Goal: Transaction & Acquisition: Purchase product/service

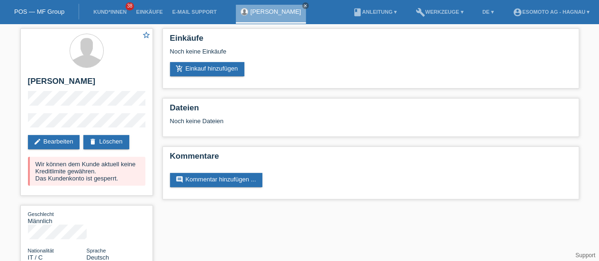
click at [36, 11] on link "POS — MF Group" at bounding box center [39, 11] width 50 height 7
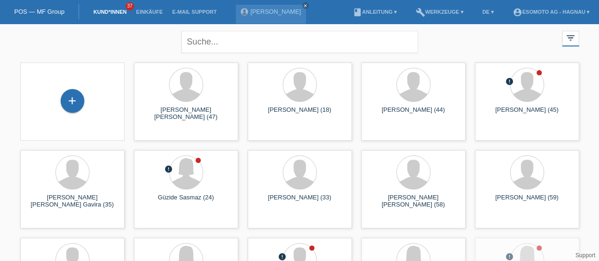
click at [78, 107] on div "+" at bounding box center [73, 101] width 24 height 24
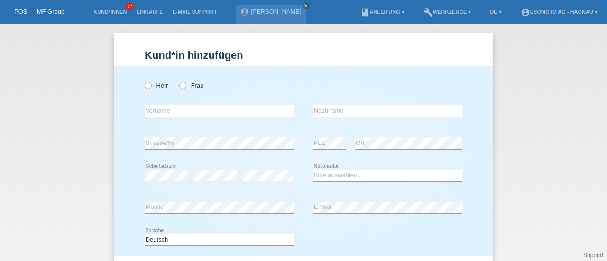
click at [178, 81] on icon at bounding box center [178, 81] width 0 height 0
click at [180, 87] on input "Frau" at bounding box center [182, 85] width 6 height 6
radio input "true"
click at [167, 112] on input "text" at bounding box center [219, 111] width 149 height 12
type input "Ganna"
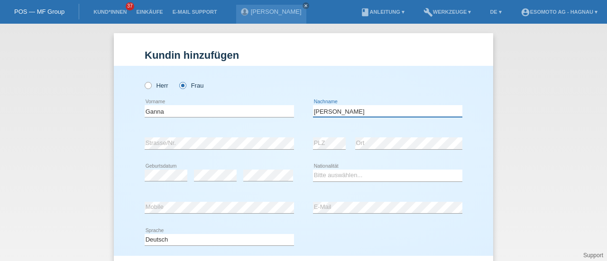
type input "Halder"
click at [320, 173] on select "Bitte auswählen... Schweiz Deutschland Liechtenstein Österreich ------------ Af…" at bounding box center [387, 175] width 149 height 11
select select "CH"
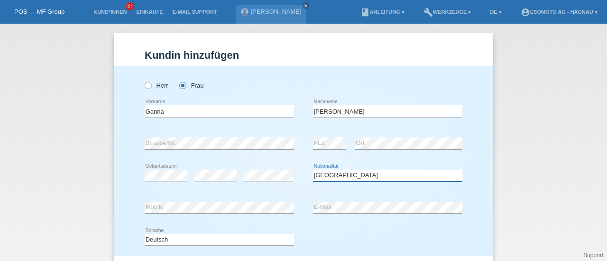
click at [313, 170] on select "Bitte auswählen... Schweiz Deutschland Liechtenstein Österreich ------------ Af…" at bounding box center [387, 175] width 149 height 11
click at [297, 187] on div "error Geburtsdatum error error Bitte auswählen..." at bounding box center [303, 176] width 317 height 32
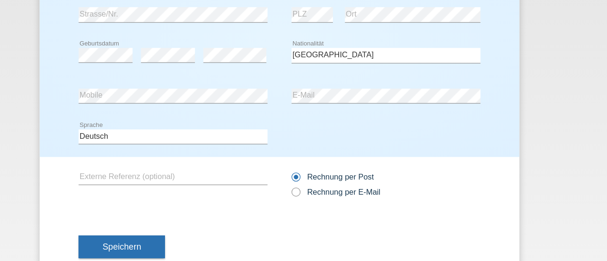
scroll to position [102, 0]
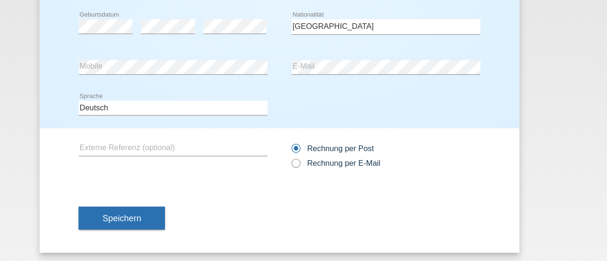
click at [180, 227] on span "Speichern" at bounding box center [178, 225] width 30 height 8
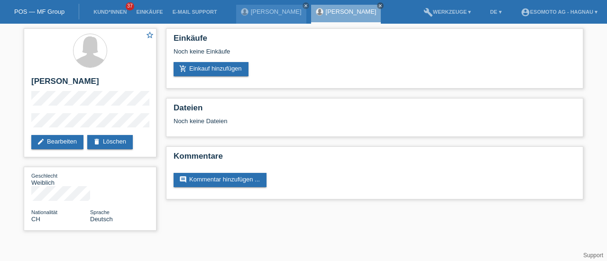
click at [199, 71] on link "add_shopping_cart Einkauf hinzufügen" at bounding box center [210, 69] width 75 height 14
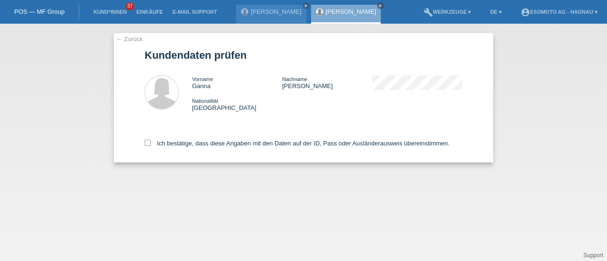
click at [147, 147] on div "Ich bestätige, dass diese Angaben mit den Daten auf der ID, Pass oder Ausländer…" at bounding box center [303, 142] width 317 height 42
click at [145, 142] on icon at bounding box center [148, 143] width 6 height 6
click at [145, 142] on input "Ich bestätige, dass diese Angaben mit den Daten auf der ID, Pass oder Ausländer…" at bounding box center [148, 143] width 6 height 6
checkbox input "true"
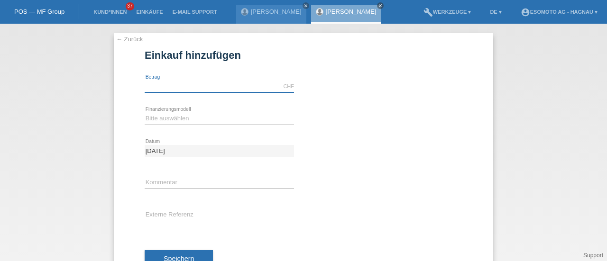
click at [162, 89] on input "text" at bounding box center [219, 87] width 149 height 12
type input "2540.00"
click at [184, 121] on select "Bitte auswählen Fixe Raten Kauf auf Rechnung mit Teilzahlungsoption" at bounding box center [219, 118] width 149 height 11
select select "69"
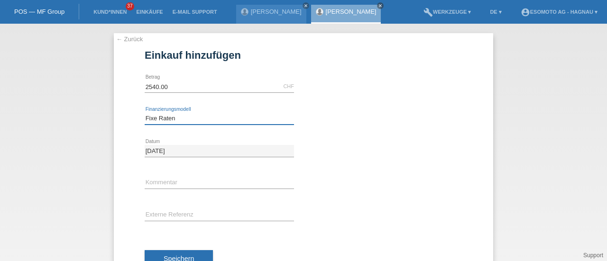
click at [145, 113] on select "Bitte auswählen Fixe Raten Kauf auf Rechnung mit Teilzahlungsoption" at bounding box center [219, 118] width 149 height 11
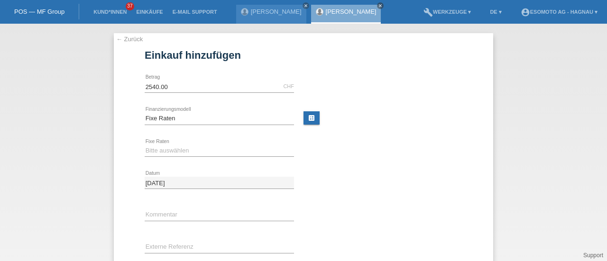
click at [309, 118] on link "calculate" at bounding box center [311, 117] width 16 height 13
type input "2540.00"
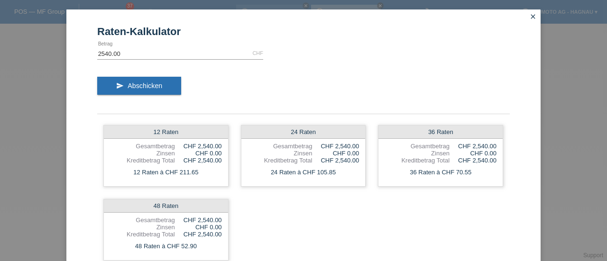
click at [530, 17] on icon "close" at bounding box center [533, 17] width 8 height 8
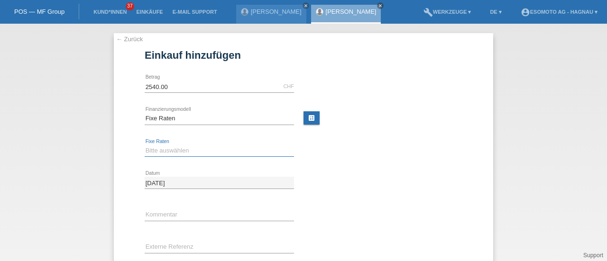
click at [187, 150] on select "Bitte auswählen 12 Raten 24 Raten 36 Raten 48 Raten" at bounding box center [219, 150] width 149 height 11
select select "138"
click at [145, 145] on select "Bitte auswählen 12 Raten 24 Raten 36 Raten 48 Raten" at bounding box center [219, 150] width 149 height 11
click at [327, 159] on div "Bitte auswählen 12 Raten 24 Raten 36 Raten 48 Raten error Fixe Raten" at bounding box center [303, 151] width 317 height 32
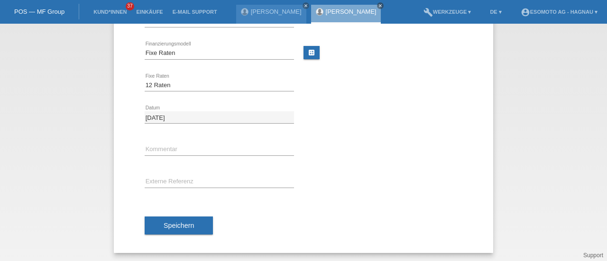
click at [157, 227] on button "Speichern" at bounding box center [179, 226] width 68 height 18
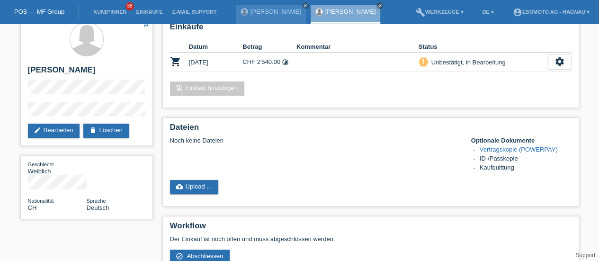
scroll to position [18, 0]
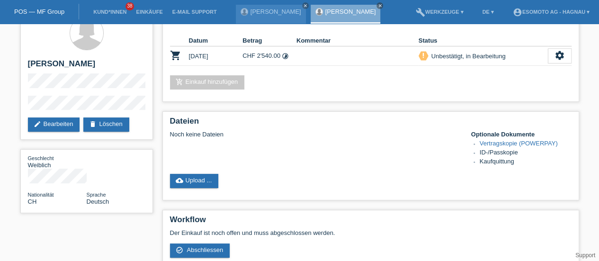
click at [418, 86] on div "add_shopping_cart Einkauf hinzufügen" at bounding box center [371, 82] width 402 height 14
click at [560, 54] on icon "settings" at bounding box center [560, 55] width 10 height 10
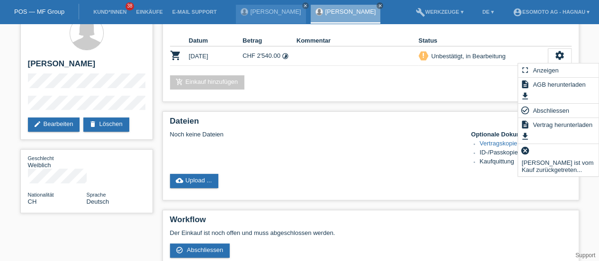
click at [545, 109] on span "Abschliessen" at bounding box center [551, 110] width 39 height 11
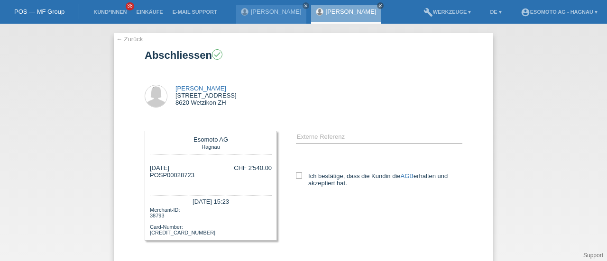
click at [296, 176] on icon at bounding box center [299, 175] width 6 height 6
click at [296, 176] on input "Ich bestätige, dass die Kundin die AGB erhalten und akzeptiert hat." at bounding box center [299, 175] width 6 height 6
checkbox input "true"
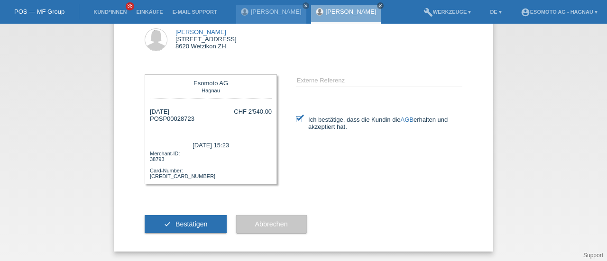
click at [188, 221] on span "Bestätigen" at bounding box center [191, 224] width 32 height 8
